Goal: Information Seeking & Learning: Learn about a topic

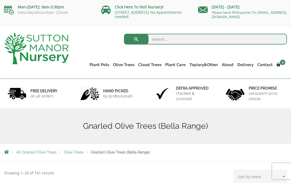
click at [0, 0] on link "Gnarled Olive Trees (Bella Range)" at bounding box center [0, 0] width 0 height 0
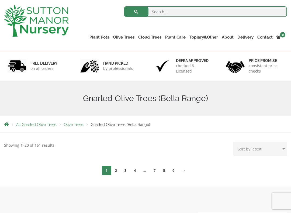
scroll to position [28, 0]
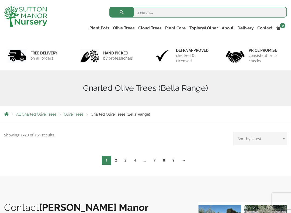
click at [111, 161] on link "2" at bounding box center [115, 160] width 9 height 9
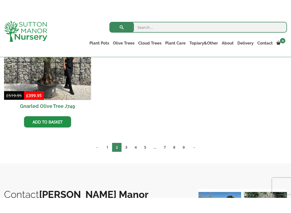
scroll to position [305, 0]
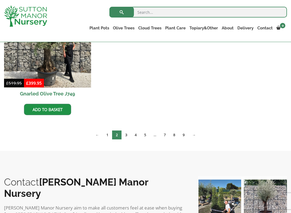
click at [104, 136] on link "1" at bounding box center [107, 134] width 9 height 9
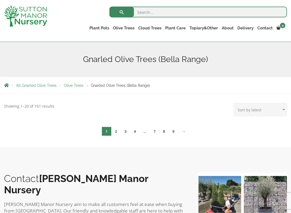
scroll to position [57, 0]
click at [117, 132] on link "2" at bounding box center [115, 131] width 9 height 9
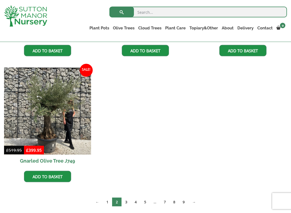
scroll to position [239, 0]
